Goal: Information Seeking & Learning: Check status

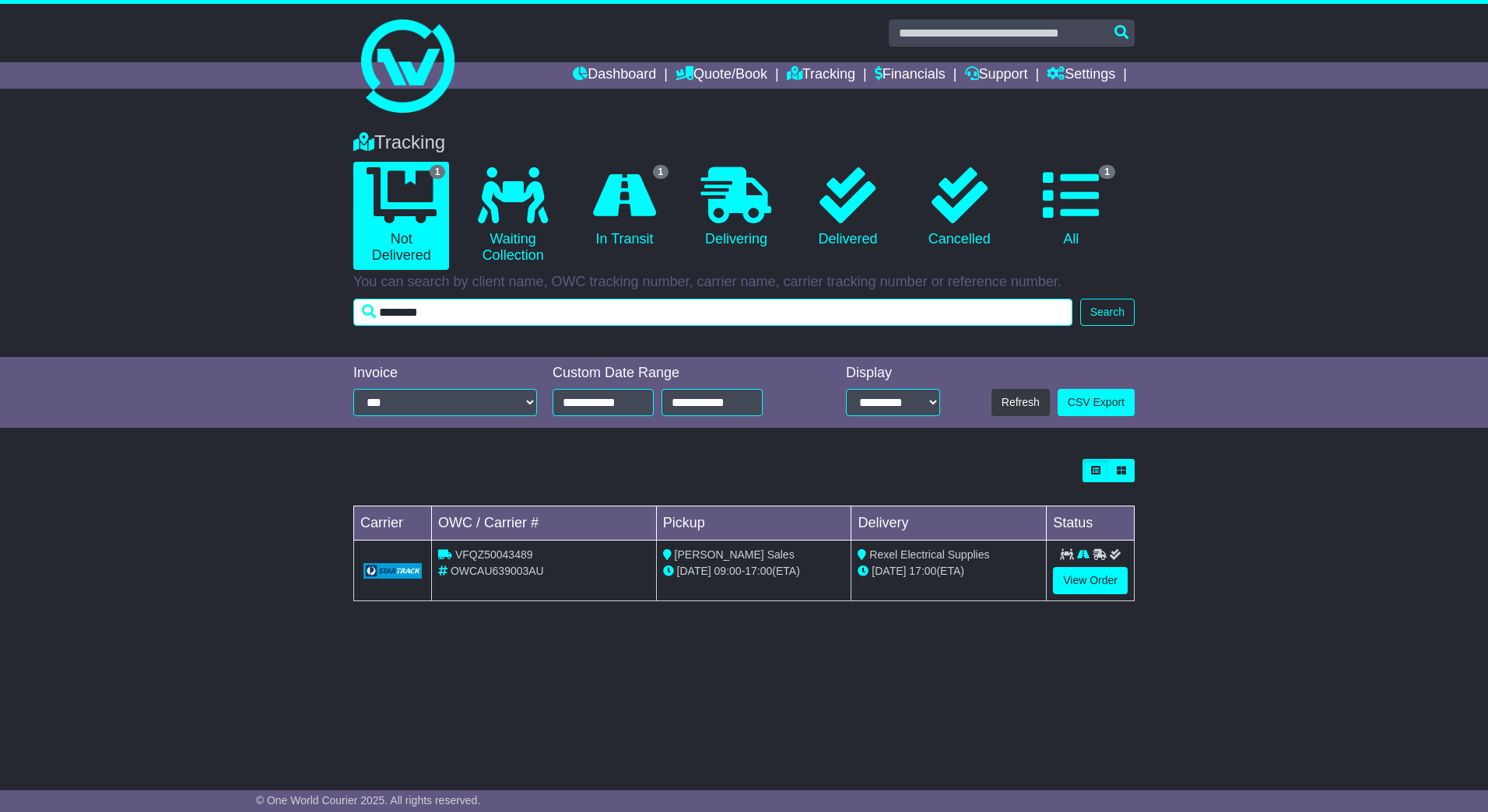
drag, startPoint x: 483, startPoint y: 314, endPoint x: 205, endPoint y: 313, distance: 278.0
click at [133, 315] on div "Tracking 1 Not Delivered 0 Waiting Collection 1 In Transit 0 Delivering 0" at bounding box center [744, 236] width 1488 height 241
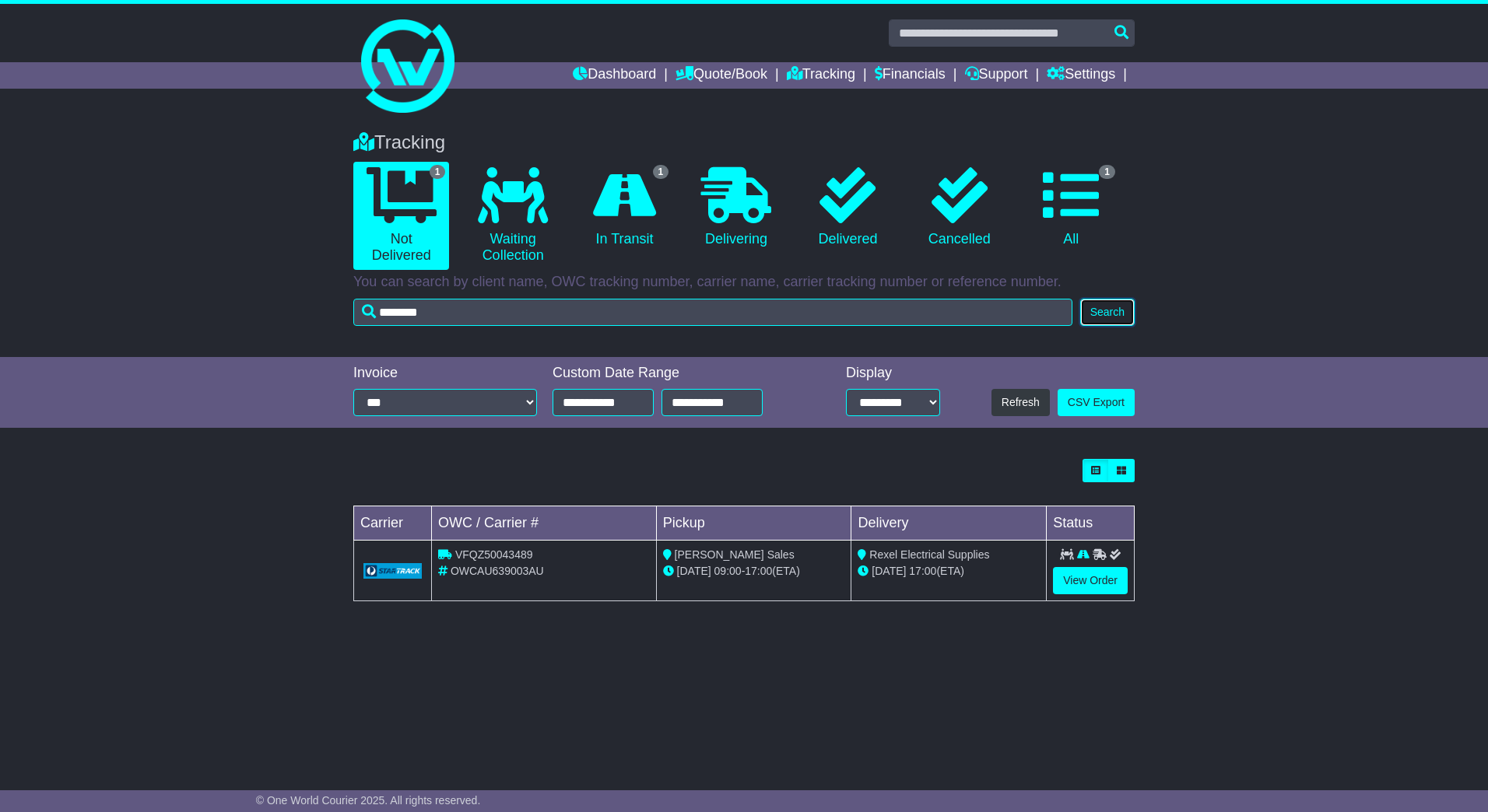
click at [1106, 316] on button "Search" at bounding box center [1106, 312] width 54 height 28
click at [500, 555] on span "VFQZ50043489" at bounding box center [493, 554] width 78 height 13
copy span "VFQZ50043489"
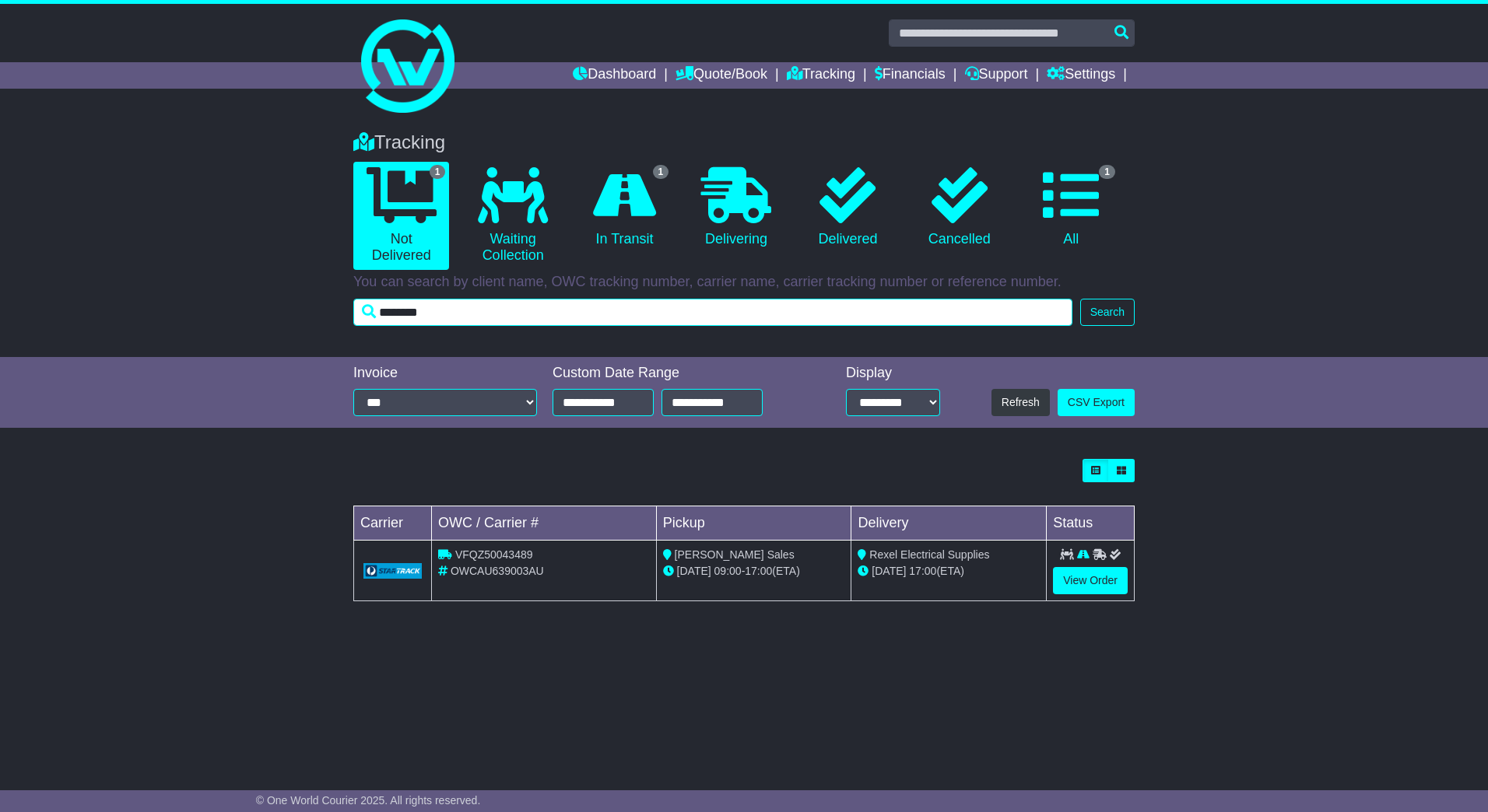
click at [407, 305] on input "********" at bounding box center [712, 312] width 719 height 28
paste input "text"
type input "********"
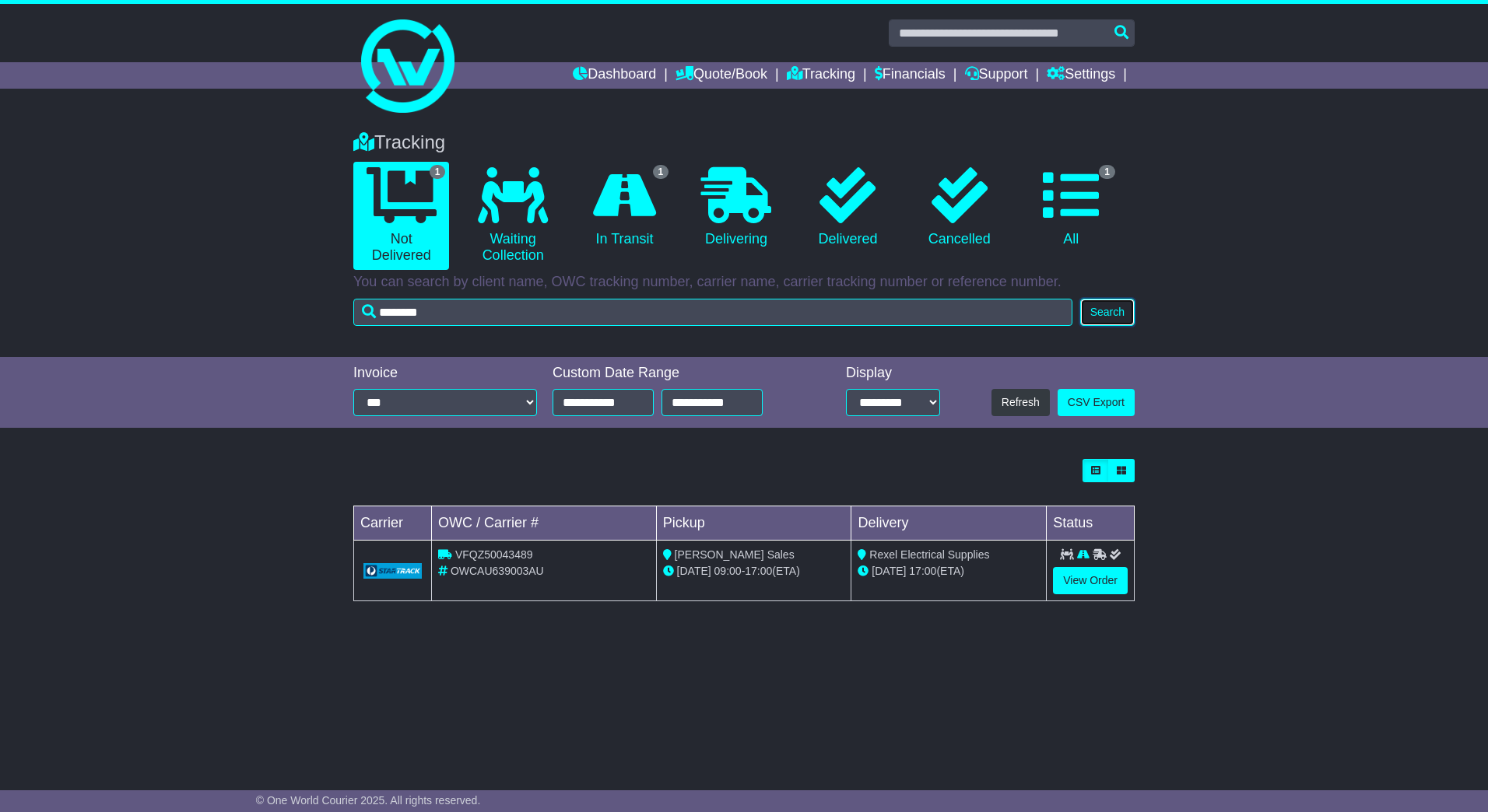
click at [1117, 311] on button "Search" at bounding box center [1106, 312] width 54 height 28
click at [506, 552] on span "VFQZ50043490" at bounding box center [493, 554] width 78 height 13
copy span "VFQZ50043490"
